Goal: Task Accomplishment & Management: Manage account settings

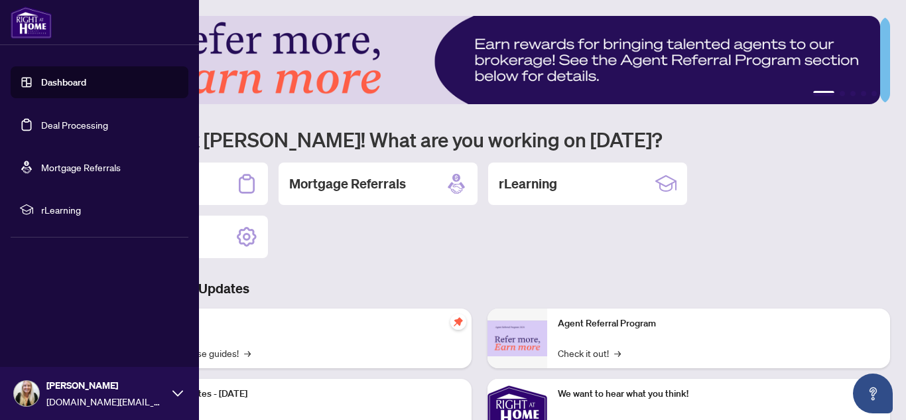
click at [52, 84] on link "Dashboard" at bounding box center [63, 82] width 45 height 12
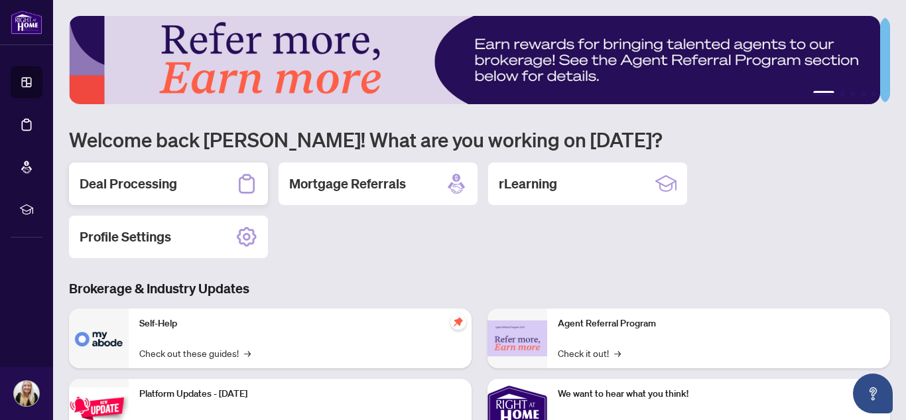
click at [213, 181] on div "Deal Processing" at bounding box center [168, 184] width 199 height 42
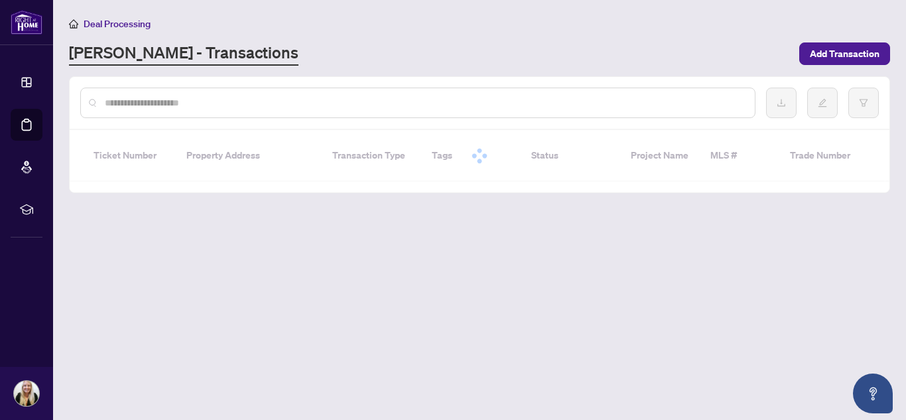
click at [581, 97] on input "text" at bounding box center [424, 103] width 639 height 15
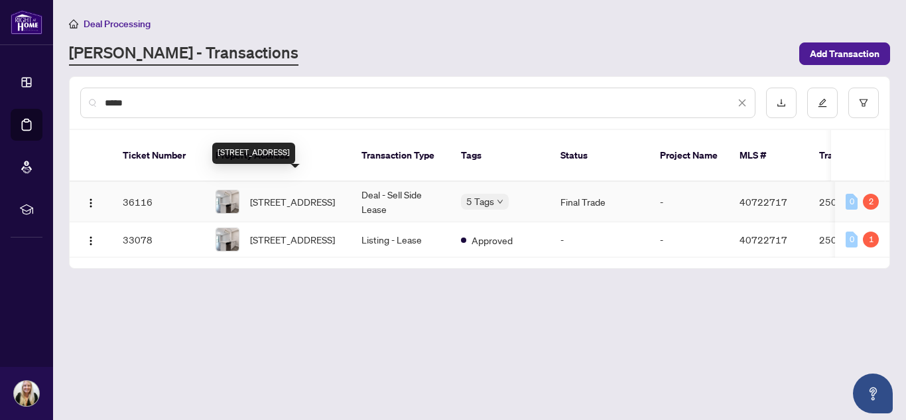
type input "****"
click at [320, 194] on span "[STREET_ADDRESS]" at bounding box center [292, 201] width 85 height 15
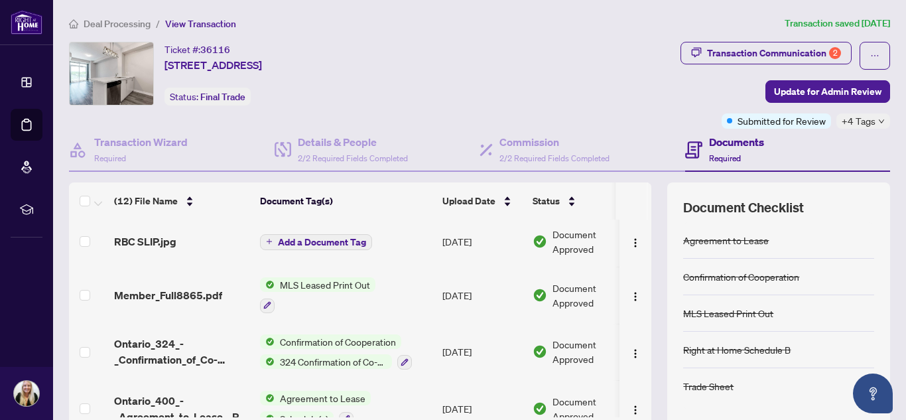
scroll to position [460, 0]
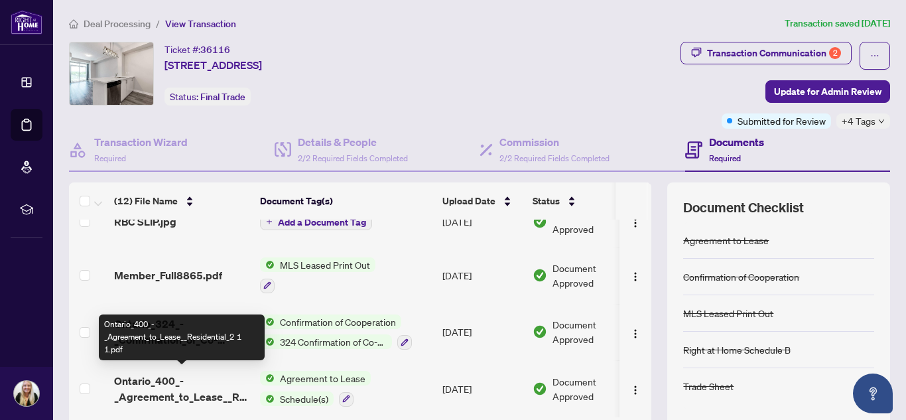
click at [184, 389] on span "Ontario_400_-_Agreement_to_Lease__Residential_2 1 1.pdf" at bounding box center [181, 389] width 135 height 32
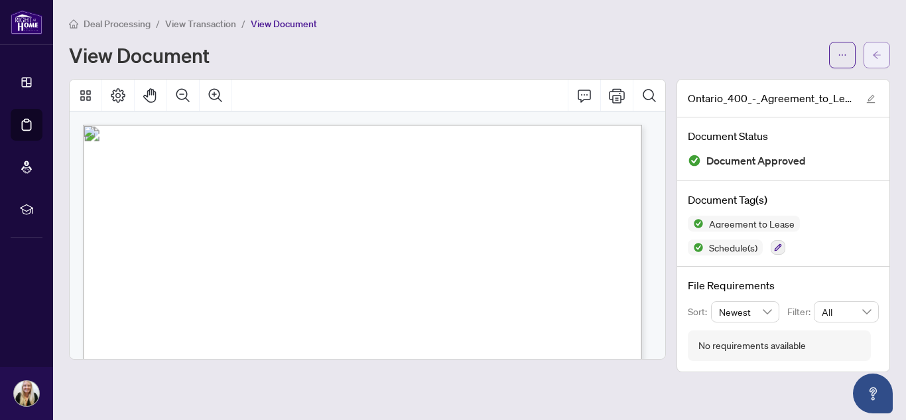
click at [882, 65] on button "button" at bounding box center [877, 55] width 27 height 27
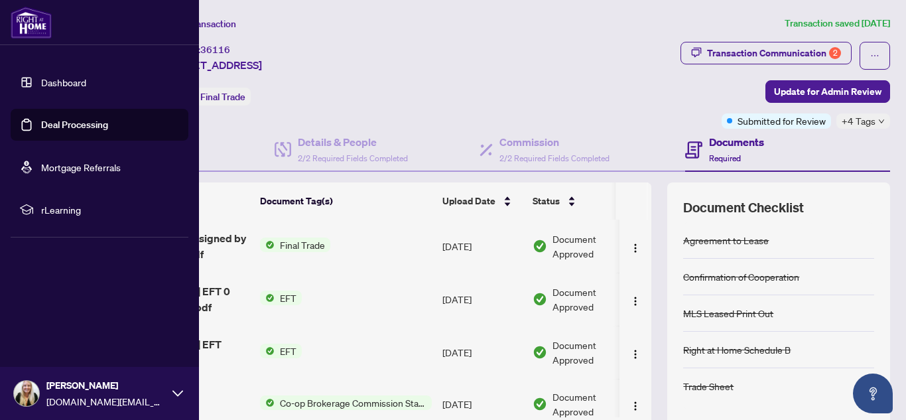
click at [41, 126] on link "Deal Processing" at bounding box center [74, 125] width 67 height 12
